Goal: Task Accomplishment & Management: Manage account settings

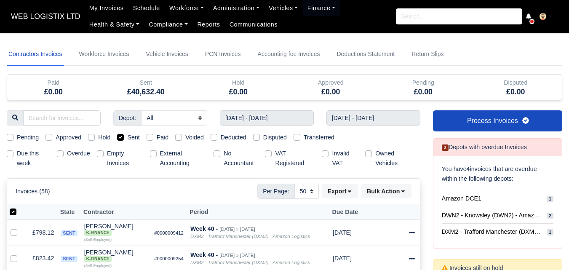
select select "50"
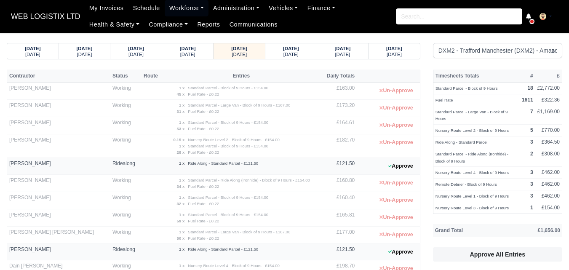
select select "1"
click at [347, 52] on small "[DATE]" at bounding box center [342, 54] width 15 height 5
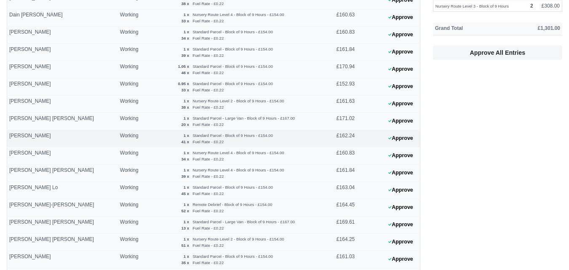
scroll to position [140, 0]
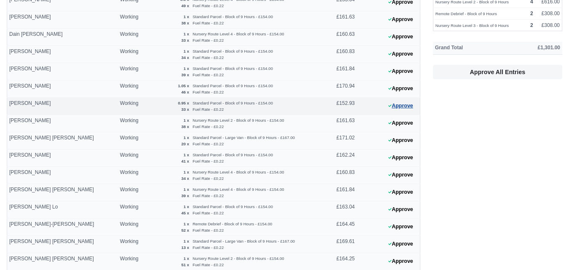
click at [407, 105] on button "Approve" at bounding box center [401, 106] width 34 height 12
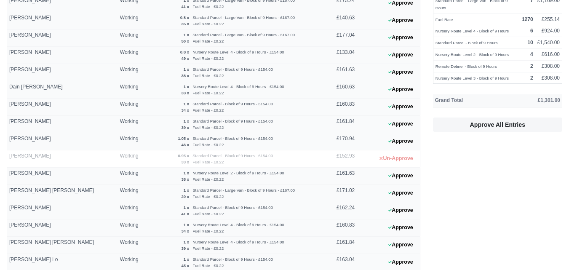
scroll to position [70, 0]
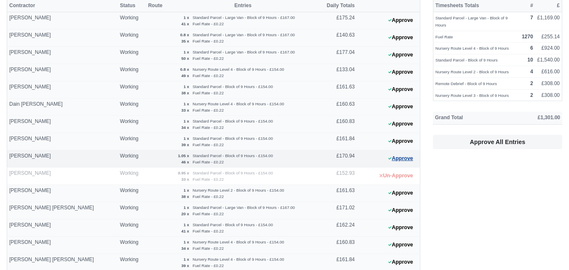
click at [409, 156] on button "Approve" at bounding box center [401, 159] width 34 height 12
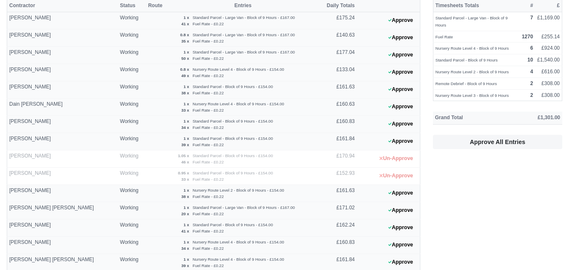
scroll to position [0, 0]
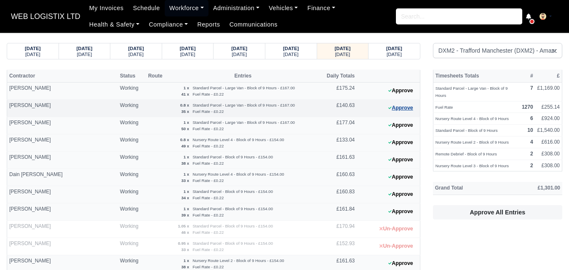
click at [408, 111] on button "Approve" at bounding box center [401, 108] width 34 height 12
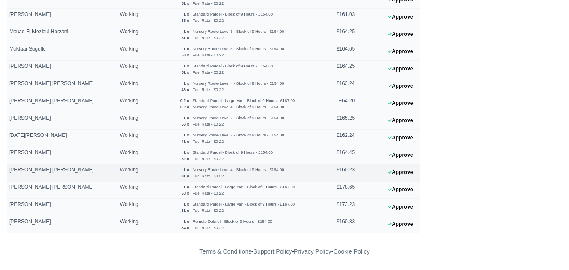
scroll to position [262, 0]
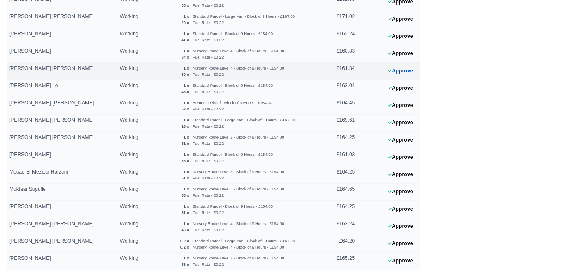
click at [406, 70] on button "Approve" at bounding box center [401, 71] width 34 height 12
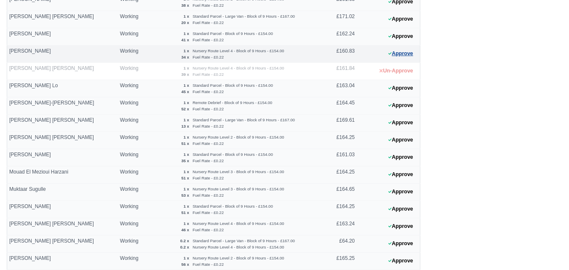
click at [393, 56] on button "Approve" at bounding box center [401, 54] width 34 height 12
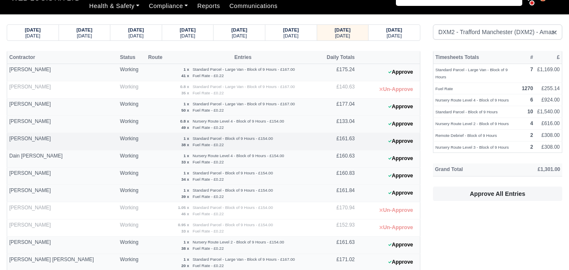
scroll to position [0, 0]
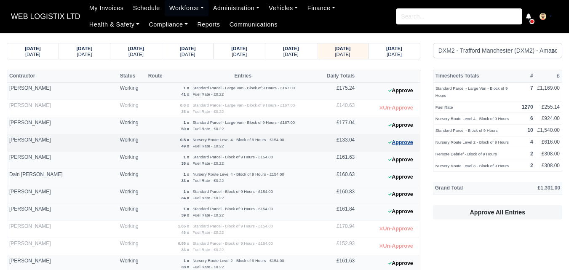
click at [410, 146] on button "Approve" at bounding box center [401, 143] width 34 height 12
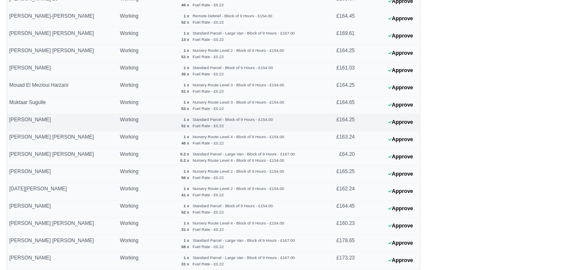
scroll to position [351, 0]
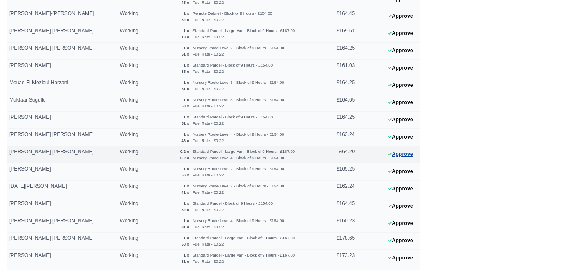
click at [394, 156] on button "Approve" at bounding box center [401, 154] width 34 height 12
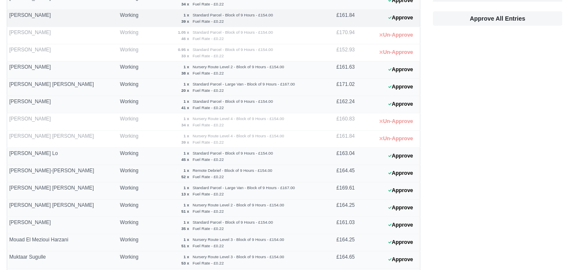
scroll to position [402, 0]
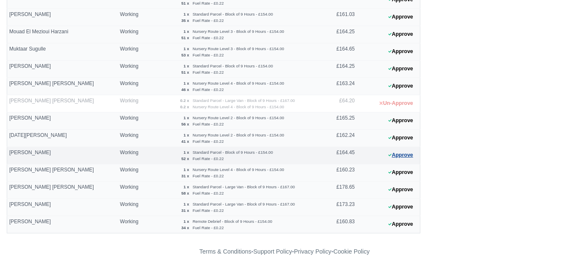
click at [395, 155] on button "Approve" at bounding box center [401, 155] width 34 height 12
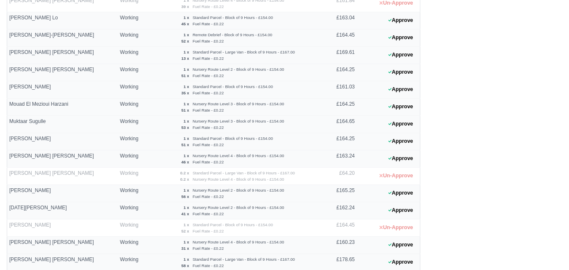
scroll to position [262, 0]
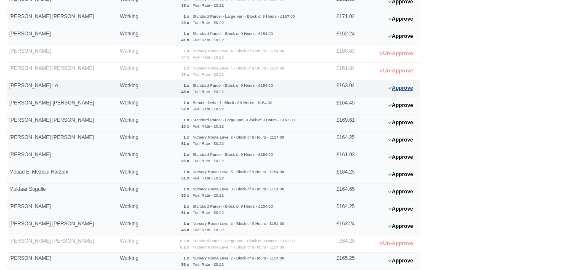
click at [406, 90] on button "Approve" at bounding box center [401, 88] width 34 height 12
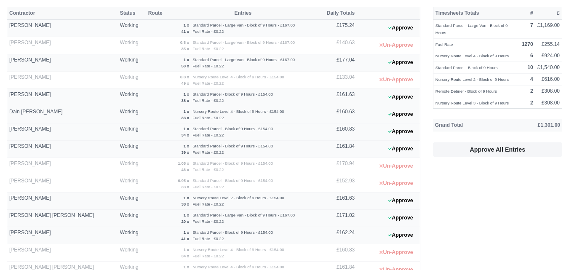
scroll to position [51, 0]
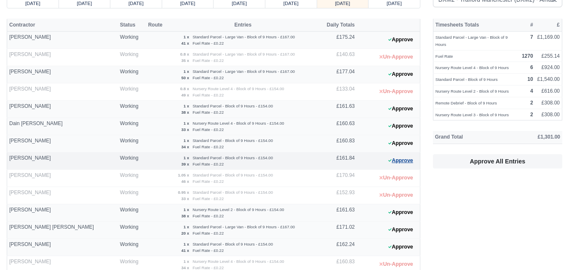
click at [393, 164] on button "Approve" at bounding box center [401, 161] width 34 height 12
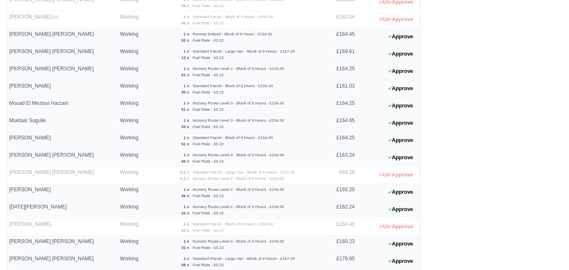
scroll to position [332, 0]
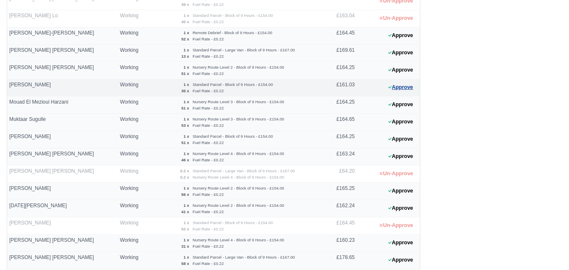
click at [402, 84] on button "Approve" at bounding box center [401, 87] width 34 height 12
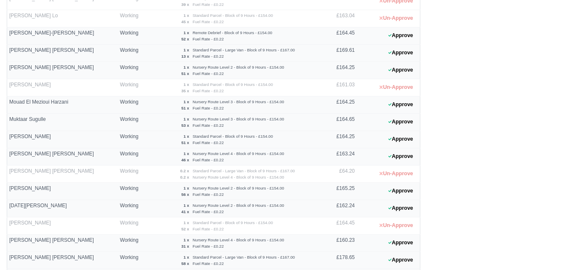
scroll to position [0, 0]
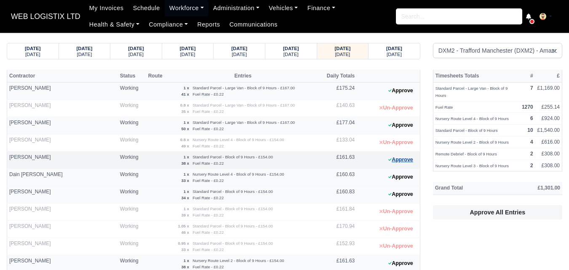
click at [406, 164] on button "Approve" at bounding box center [401, 160] width 34 height 12
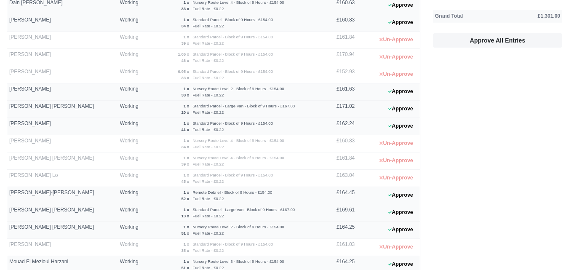
scroll to position [351, 0]
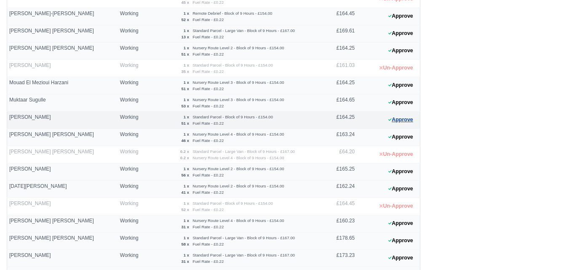
click at [409, 121] on button "Approve" at bounding box center [401, 120] width 34 height 12
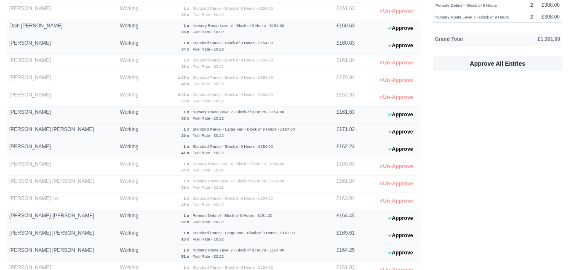
scroll to position [140, 0]
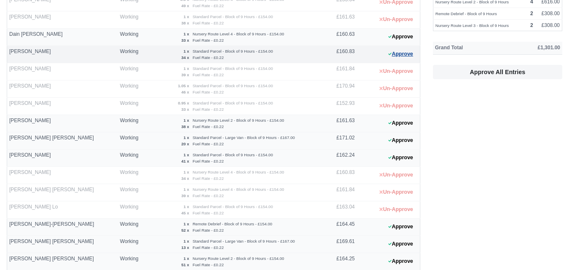
click at [400, 54] on button "Approve" at bounding box center [401, 54] width 34 height 12
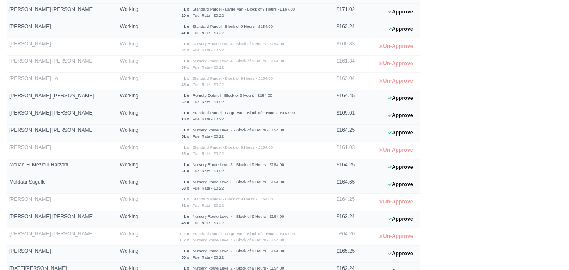
scroll to position [211, 0]
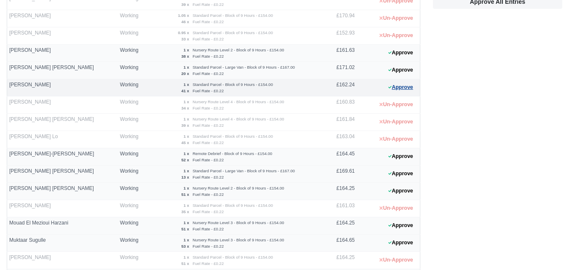
click at [413, 89] on button "Approve" at bounding box center [401, 87] width 34 height 12
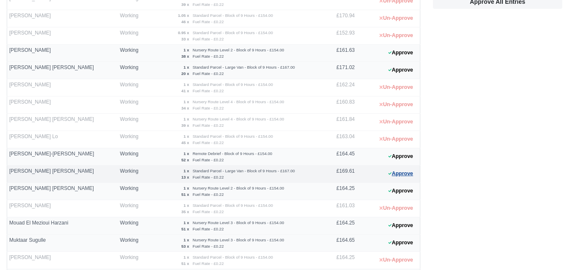
click at [390, 175] on icon at bounding box center [390, 173] width 3 height 5
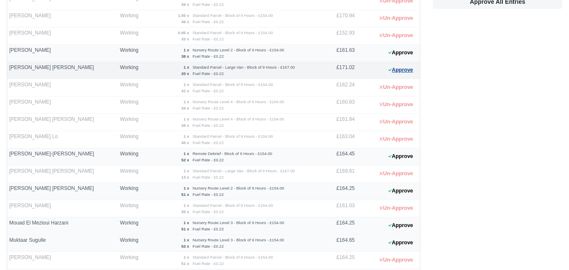
click at [392, 69] on button "Approve" at bounding box center [401, 70] width 34 height 12
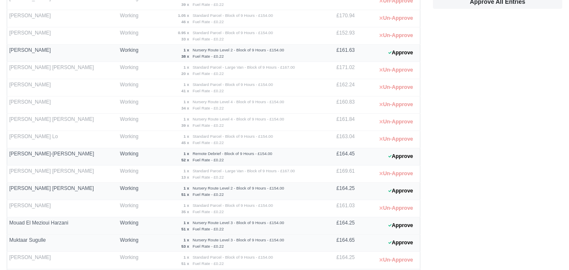
scroll to position [402, 0]
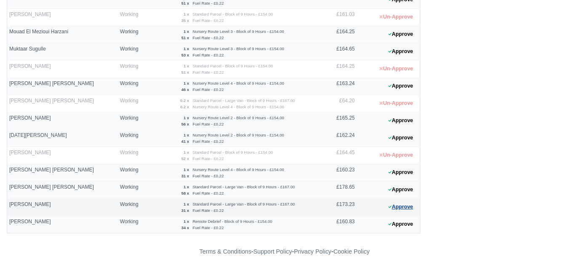
click at [414, 207] on button "Approve" at bounding box center [401, 207] width 34 height 12
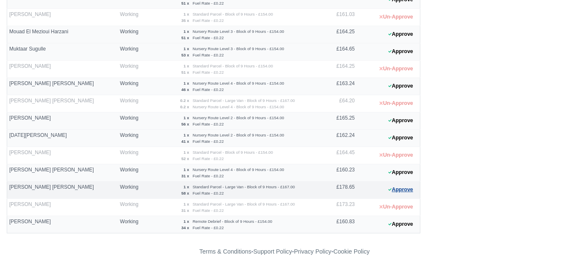
click at [411, 193] on button "Approve" at bounding box center [401, 190] width 34 height 12
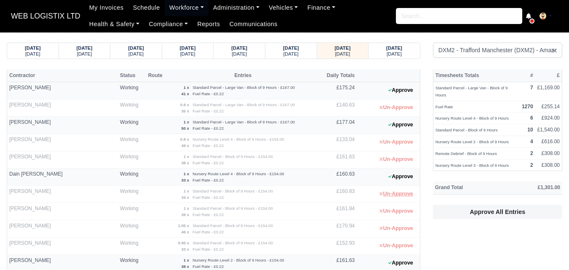
scroll to position [0, 0]
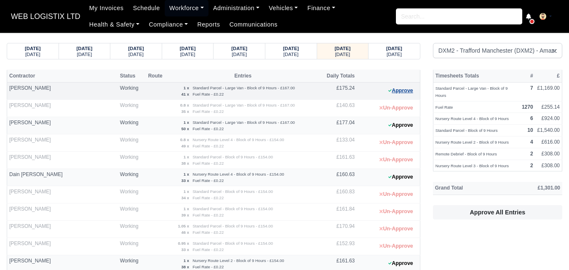
click at [394, 92] on button "Approve" at bounding box center [401, 91] width 34 height 12
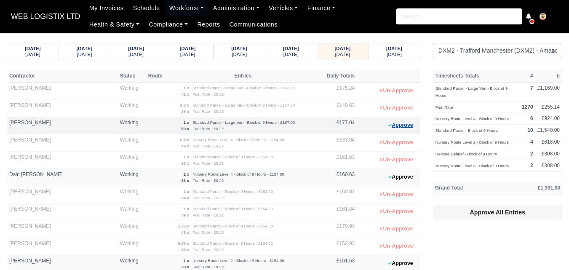
click at [398, 129] on button "Approve" at bounding box center [401, 125] width 34 height 12
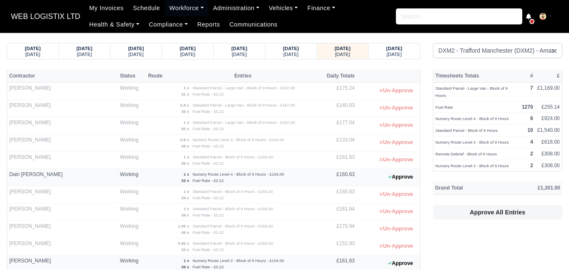
scroll to position [351, 0]
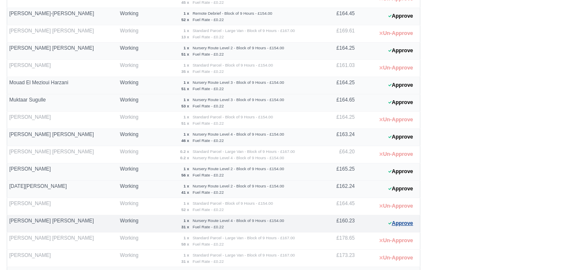
click at [400, 227] on button "Approve" at bounding box center [401, 223] width 34 height 12
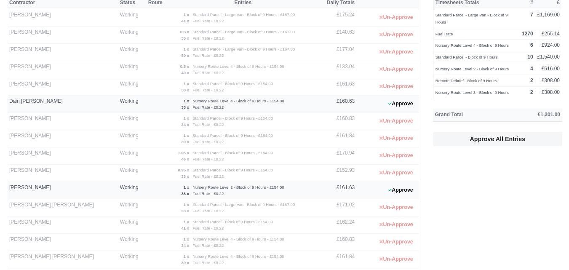
scroll to position [70, 0]
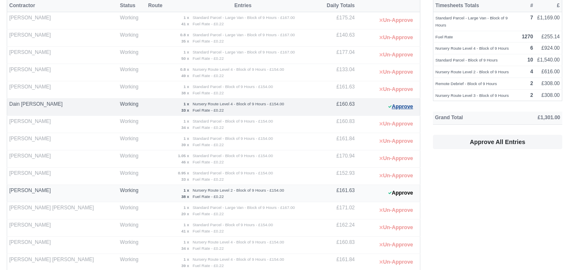
click at [400, 105] on button "Approve" at bounding box center [401, 107] width 34 height 12
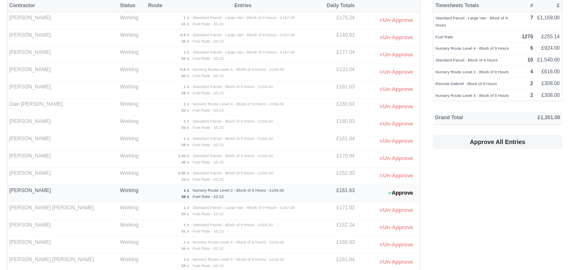
scroll to position [351, 0]
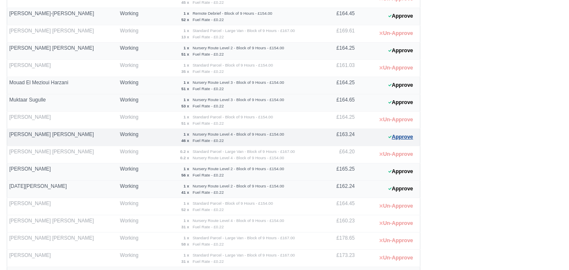
click at [400, 140] on button "Approve" at bounding box center [401, 137] width 34 height 12
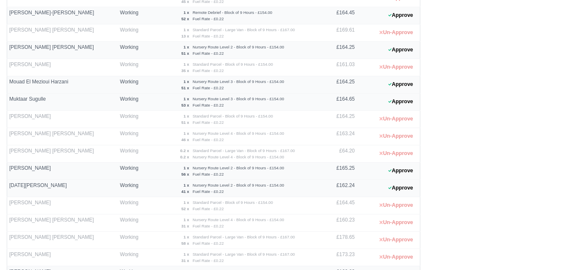
scroll to position [402, 0]
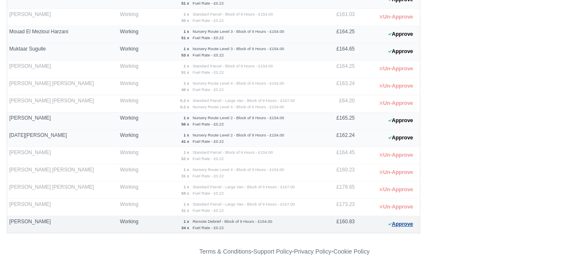
click at [402, 226] on button "Approve" at bounding box center [401, 224] width 34 height 12
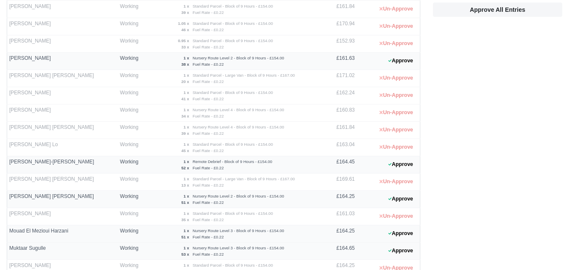
scroll to position [191, 0]
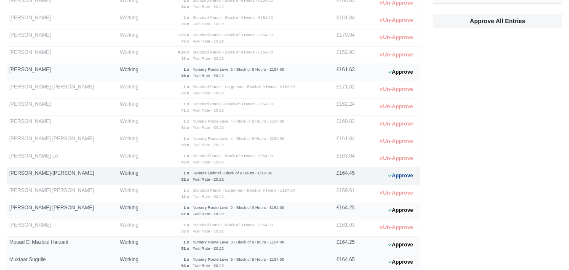
click at [413, 177] on button "Approve" at bounding box center [401, 176] width 34 height 12
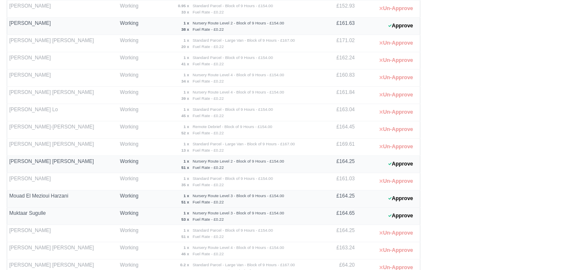
scroll to position [262, 0]
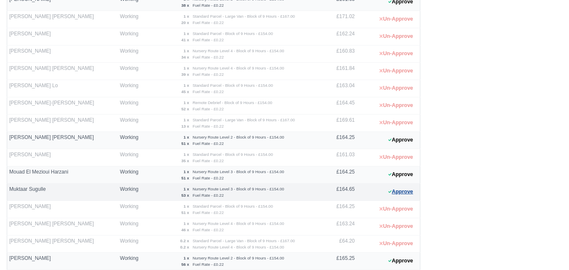
click at [413, 194] on button "Approve" at bounding box center [401, 192] width 34 height 12
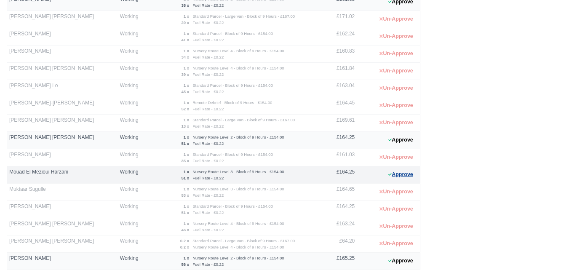
click at [400, 177] on button "Approve" at bounding box center [401, 175] width 34 height 12
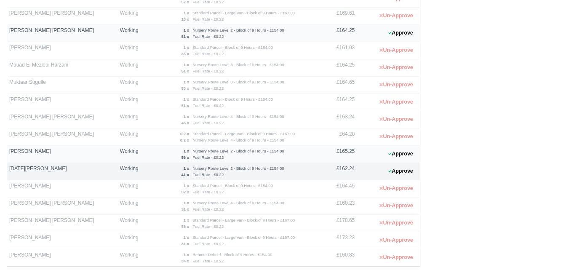
scroll to position [402, 0]
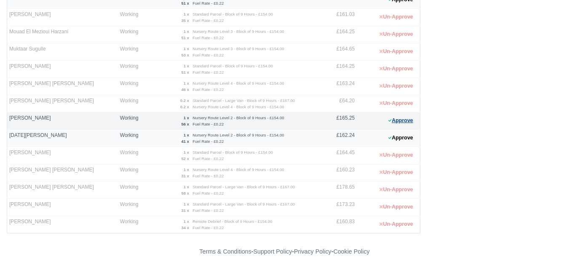
click at [397, 125] on button "Approve" at bounding box center [401, 121] width 34 height 12
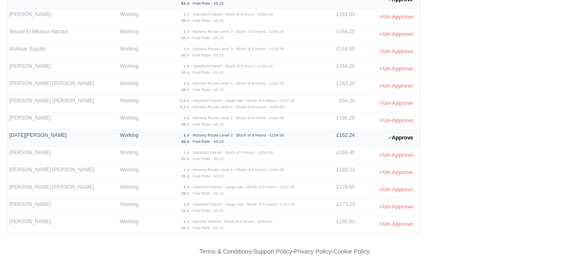
scroll to position [262, 0]
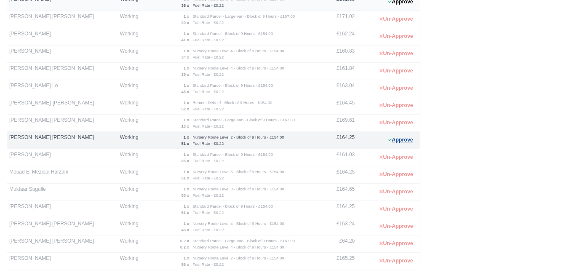
click at [410, 144] on button "Approve" at bounding box center [401, 140] width 34 height 12
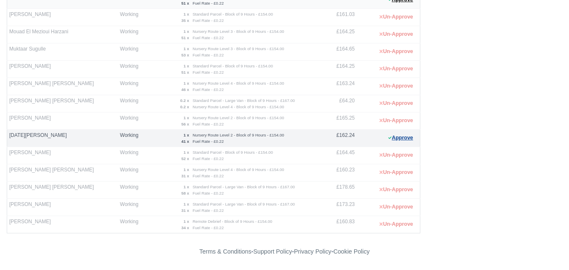
scroll to position [332, 0]
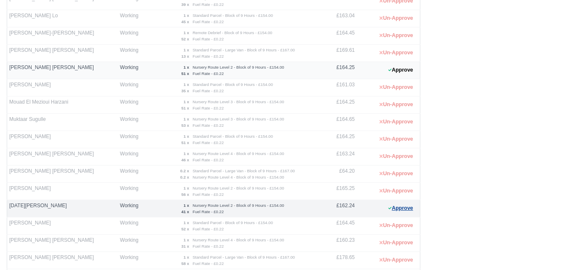
click at [401, 210] on button "Approve" at bounding box center [401, 208] width 34 height 12
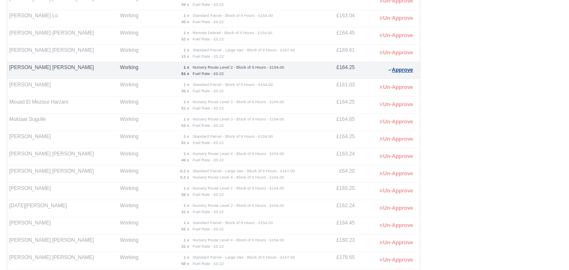
click at [396, 73] on button "Approve" at bounding box center [401, 70] width 34 height 12
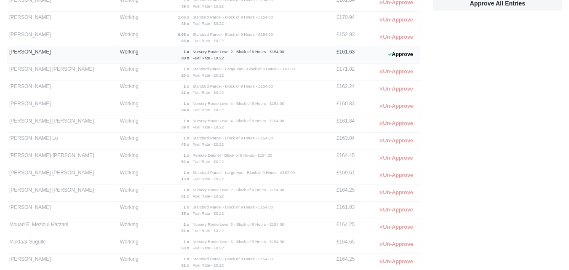
scroll to position [191, 0]
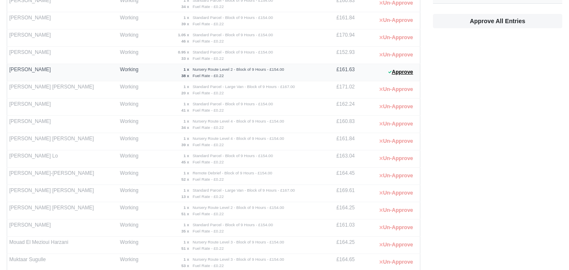
click at [396, 73] on button "Approve" at bounding box center [401, 72] width 34 height 12
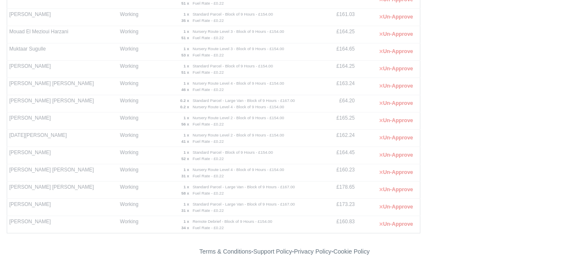
scroll to position [0, 0]
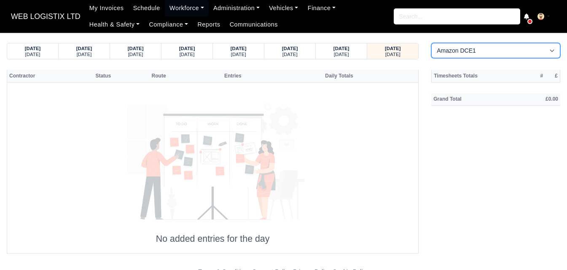
drag, startPoint x: 475, startPoint y: 53, endPoint x: 472, endPoint y: 56, distance: 4.8
click at [475, 53] on select "Amazon DCE1 DWN2 - Knowsley (DWN2) - Amazon Logistics (L34 7XL) DXM2 - Trafford…" at bounding box center [495, 50] width 129 height 15
select select "1"
click at [431, 43] on select "Amazon DCE1 DWN2 - Knowsley (DWN2) - Amazon Logistics (L34 7XL) DXM2 - Trafford…" at bounding box center [495, 50] width 129 height 15
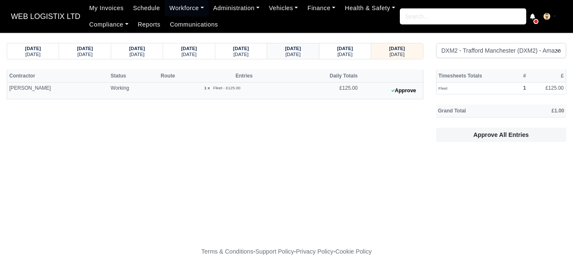
click at [285, 47] on strong "[DATE]" at bounding box center [293, 48] width 16 height 5
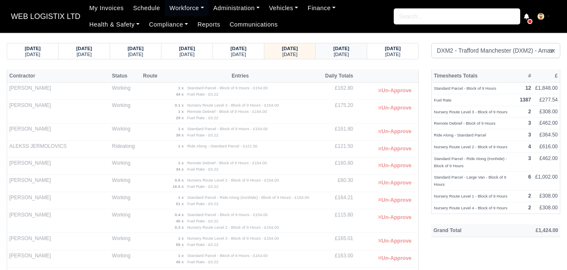
click at [345, 54] on small "[DATE]" at bounding box center [341, 54] width 15 height 5
